Goal: Transaction & Acquisition: Purchase product/service

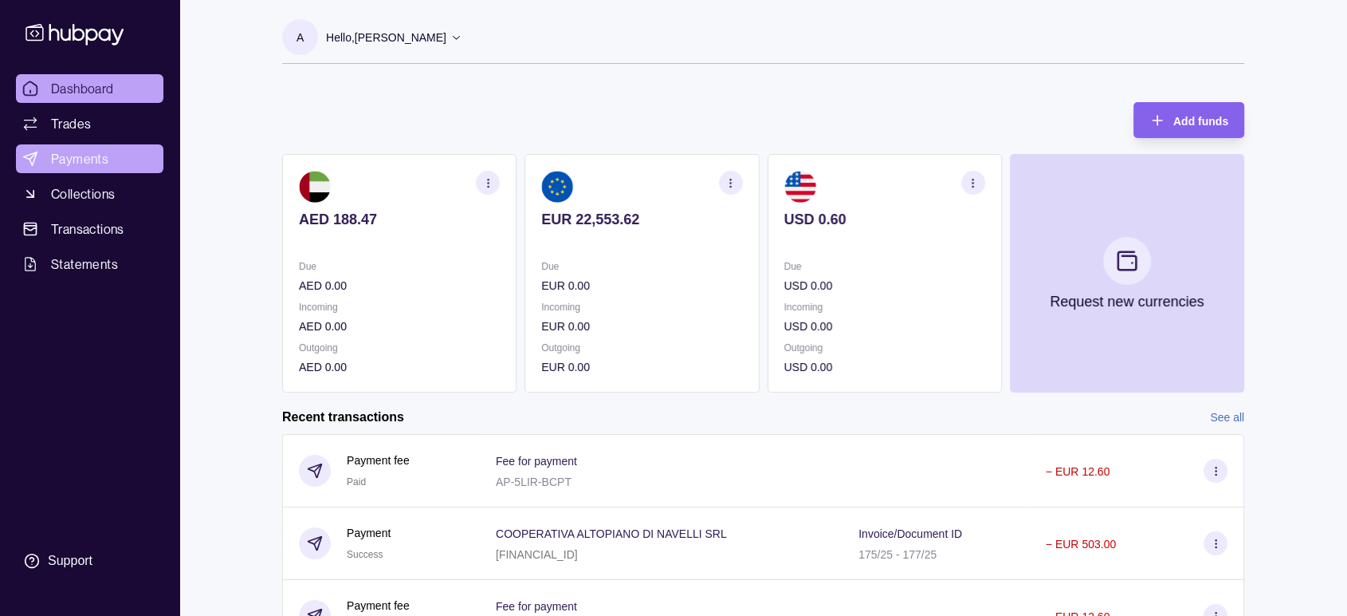
click at [78, 151] on span "Payments" at bounding box center [79, 158] width 57 height 19
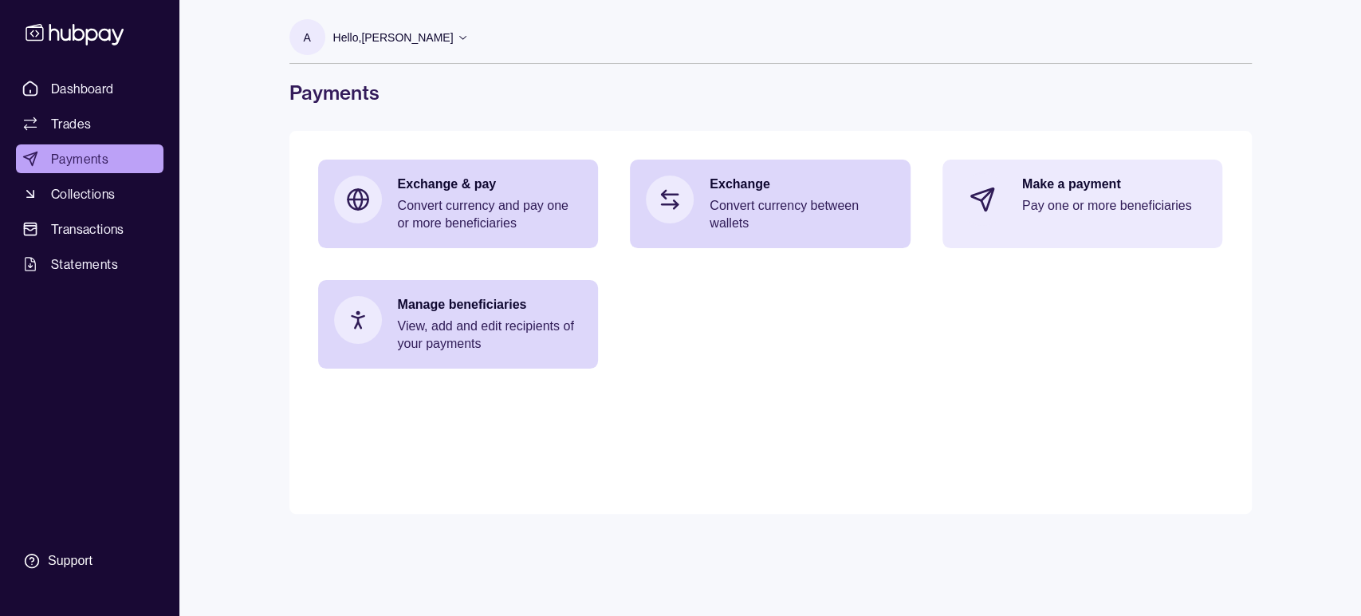
click at [1081, 213] on p "Pay one or more beneficiaries" at bounding box center [1114, 206] width 185 height 18
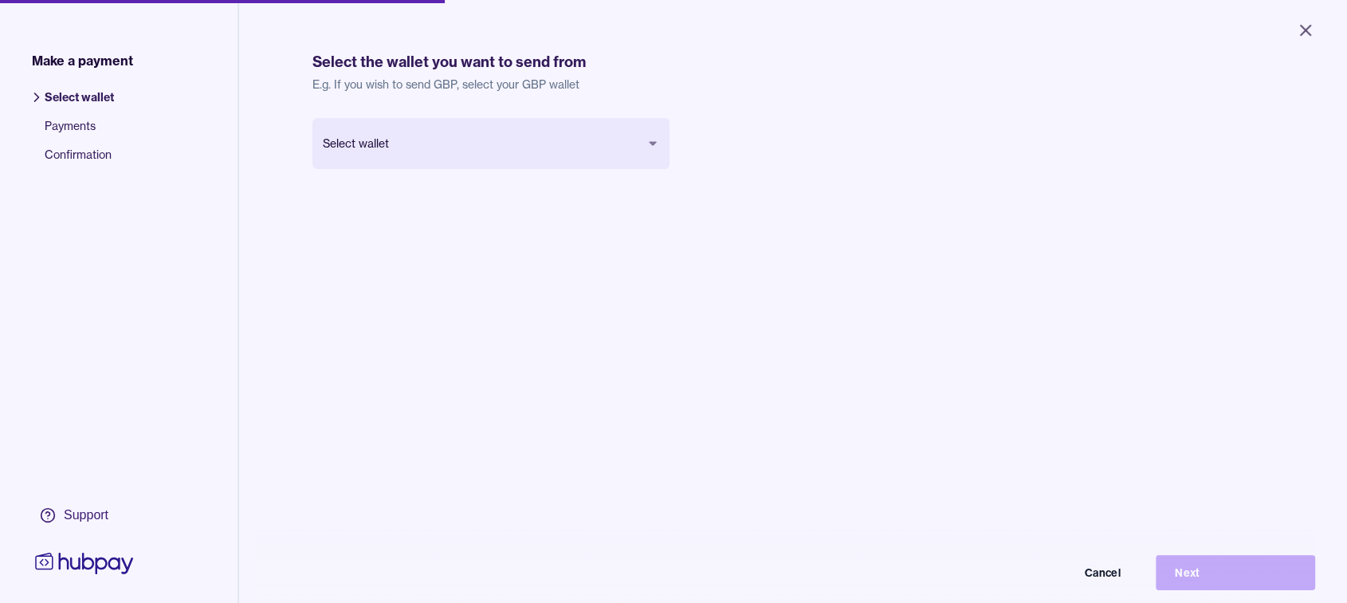
click at [512, 130] on body "Close Make a payment Select wallet Payments Confirmation Support Select the wal…" at bounding box center [673, 301] width 1347 height 603
click at [1219, 575] on button "Next" at bounding box center [1235, 572] width 159 height 35
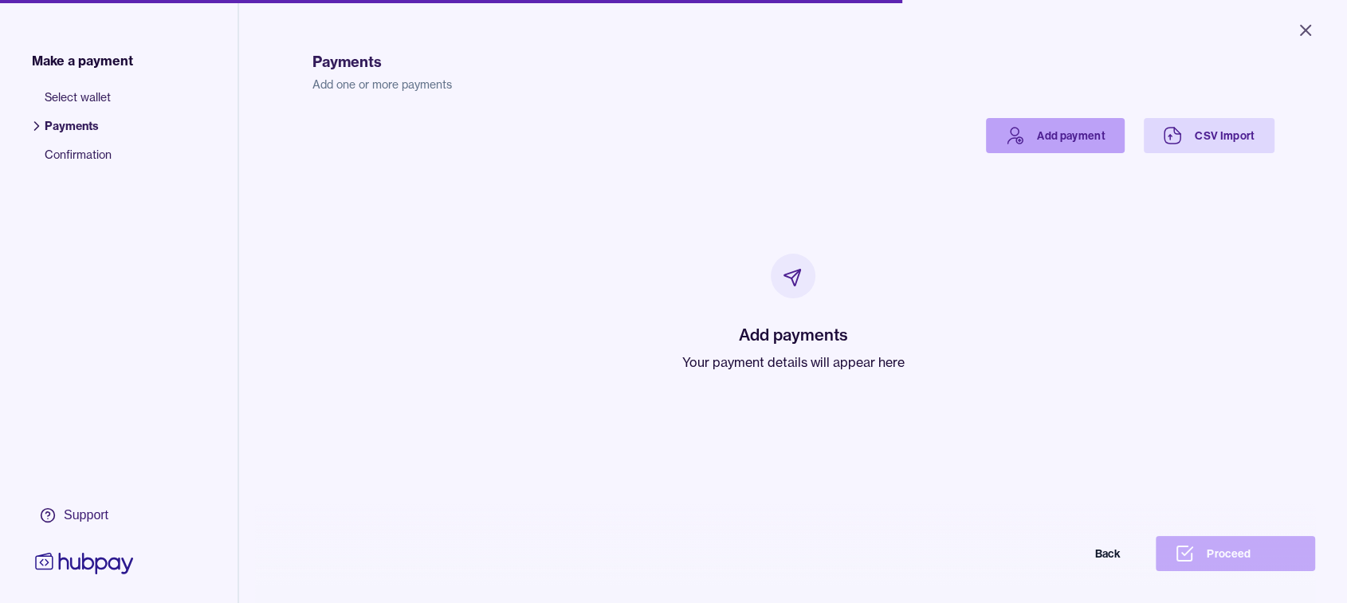
click at [1014, 141] on icon at bounding box center [1014, 135] width 19 height 19
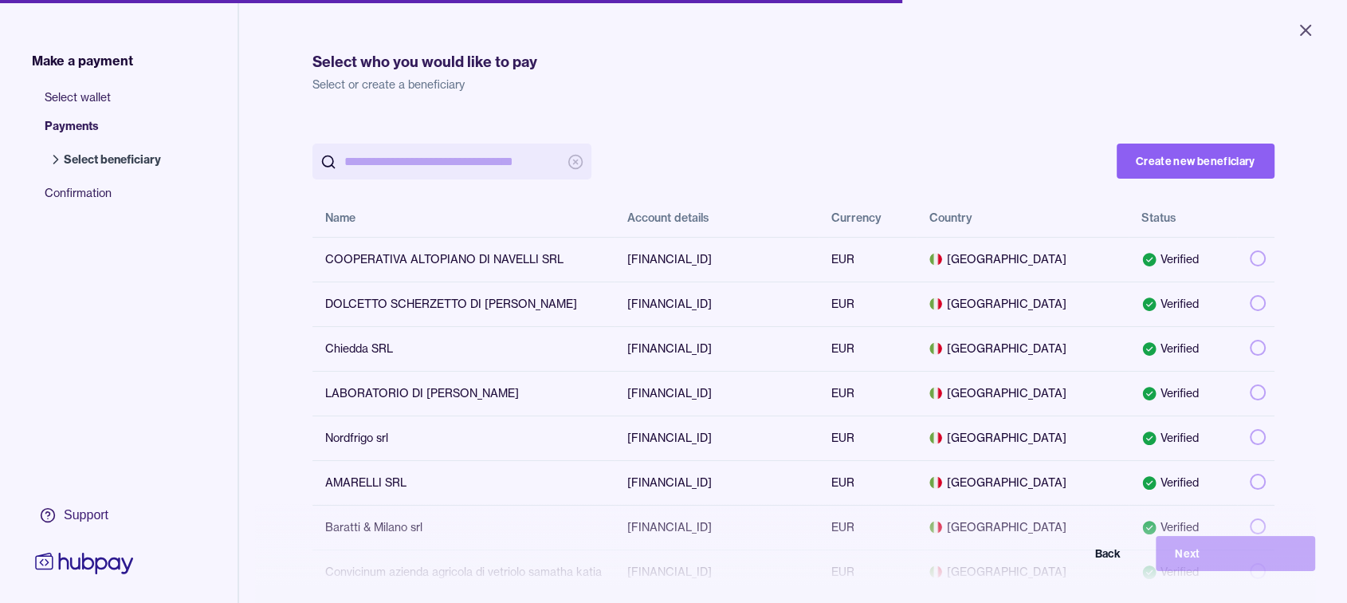
click at [427, 160] on input "search" at bounding box center [451, 162] width 215 height 36
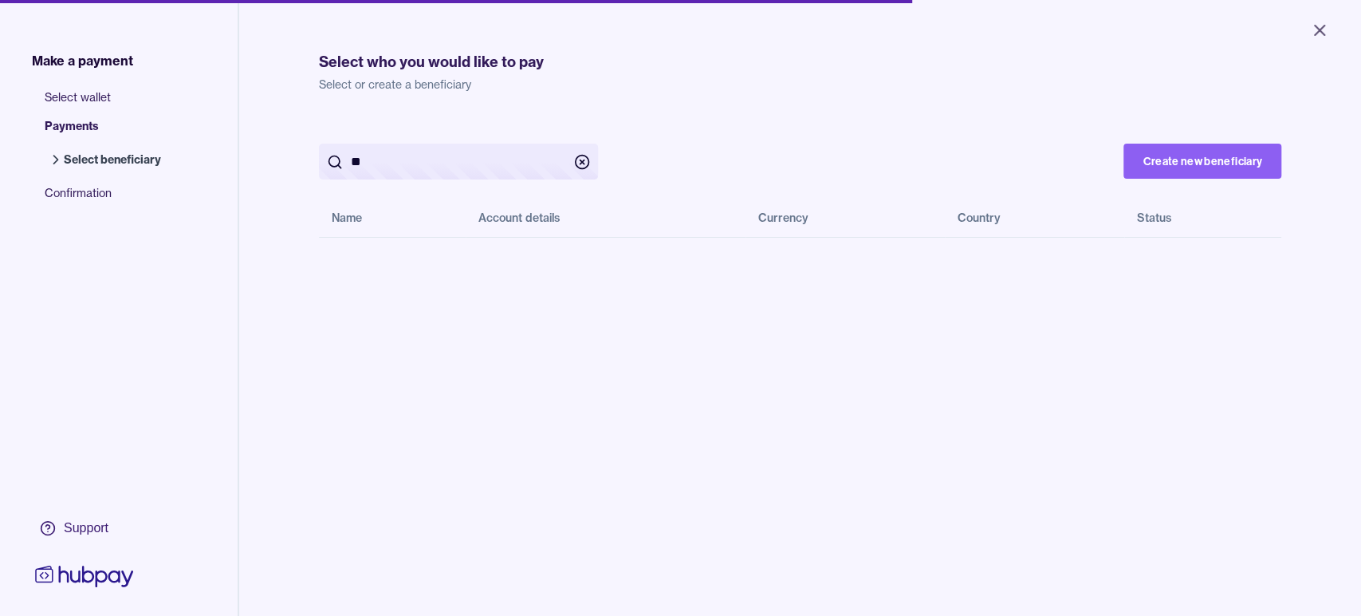
type input "*"
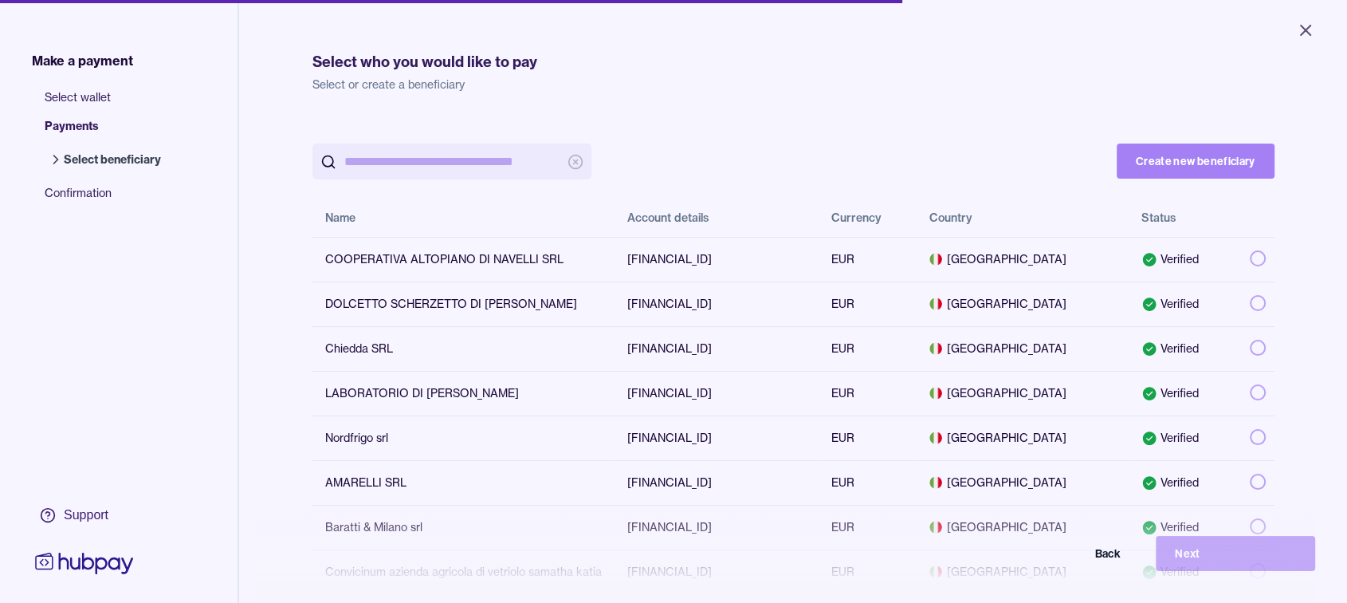
click at [1185, 162] on button "Create new beneficiary" at bounding box center [1196, 161] width 158 height 35
